Goal: Task Accomplishment & Management: Manage account settings

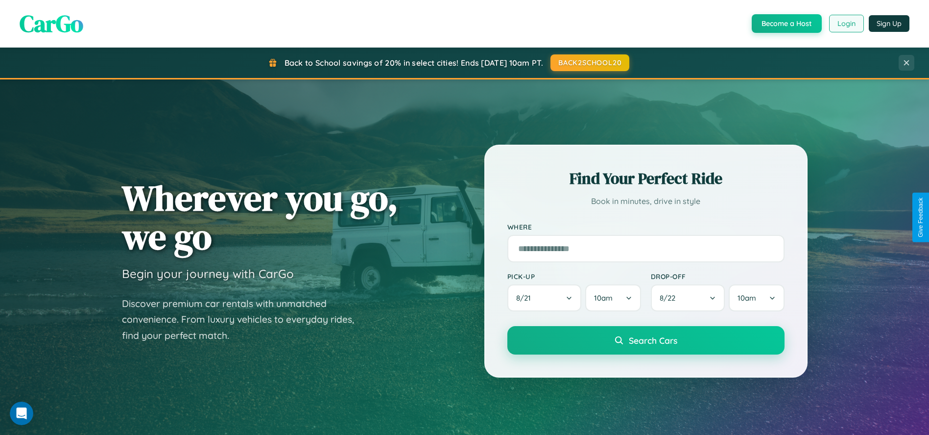
click at [846, 24] on button "Login" at bounding box center [847, 24] width 35 height 18
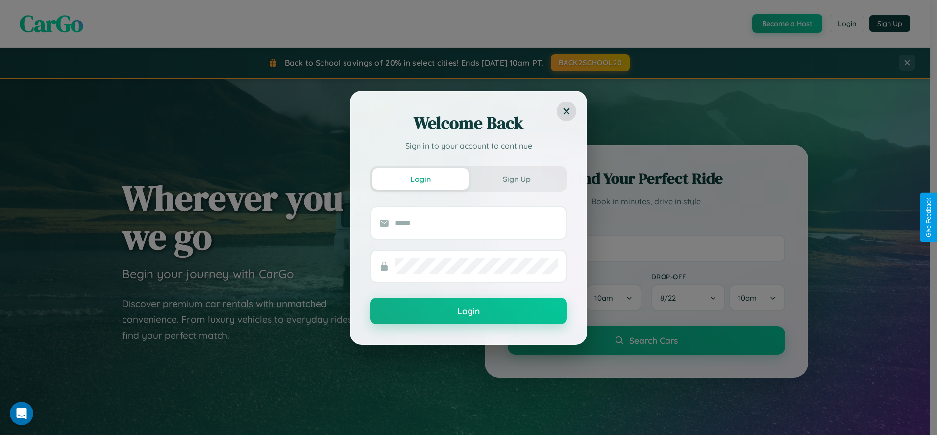
scroll to position [1882, 0]
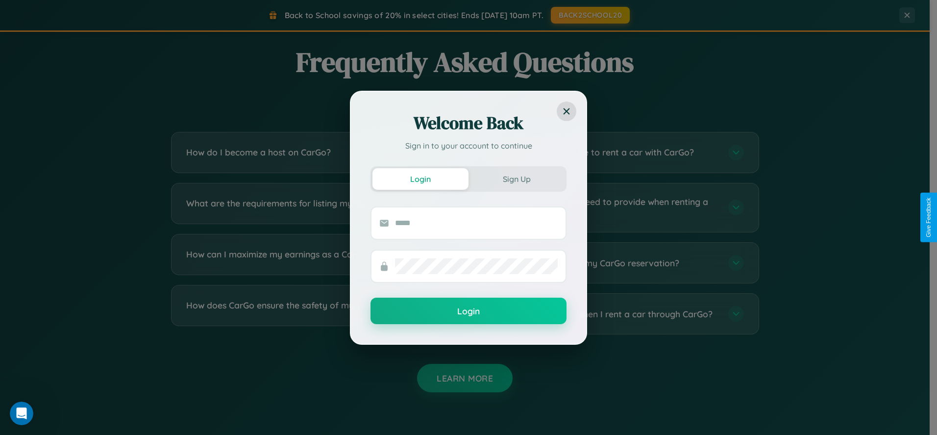
click at [616, 207] on div "Welcome Back Sign in to your account to continue Login Sign Up Login" at bounding box center [468, 217] width 937 height 435
click at [313, 152] on div "Welcome Back Sign in to your account to continue Login Sign Up Login" at bounding box center [468, 217] width 937 height 435
click at [616, 313] on div "Welcome Back Sign in to your account to continue Login Sign Up Login" at bounding box center [468, 217] width 937 height 435
click at [616, 152] on div "Welcome Back Sign in to your account to continue Login Sign Up Login" at bounding box center [468, 217] width 937 height 435
click at [313, 262] on div "Welcome Back Sign in to your account to continue Login Sign Up Login" at bounding box center [468, 217] width 937 height 435
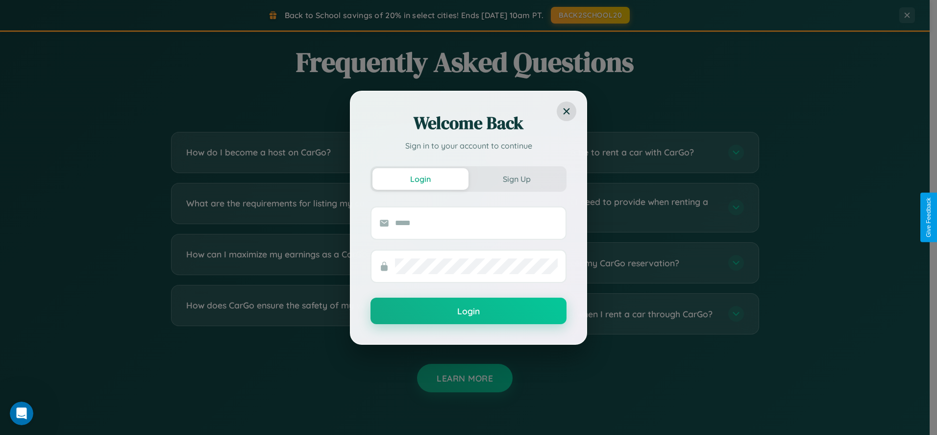
click at [616, 262] on div "Welcome Back Sign in to your account to continue Login Sign Up Login" at bounding box center [468, 217] width 937 height 435
click at [313, 262] on div "Welcome Back Sign in to your account to continue Login Sign Up Login" at bounding box center [468, 217] width 937 height 435
click at [589, 15] on div "Welcome Back Sign in to your account to continue Login Sign Up Login" at bounding box center [468, 217] width 937 height 435
